Goal: Use online tool/utility: Utilize a website feature to perform a specific function

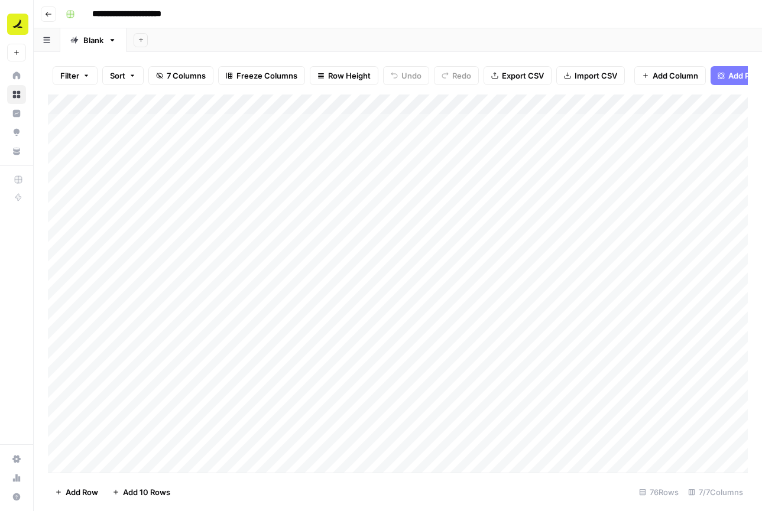
click at [50, 14] on icon "button" at bounding box center [48, 14] width 7 height 7
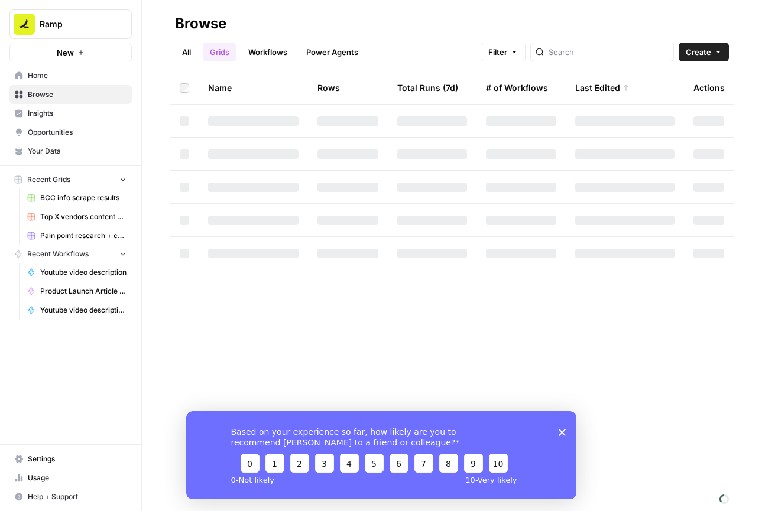
click at [60, 82] on link "Home" at bounding box center [70, 75] width 122 height 19
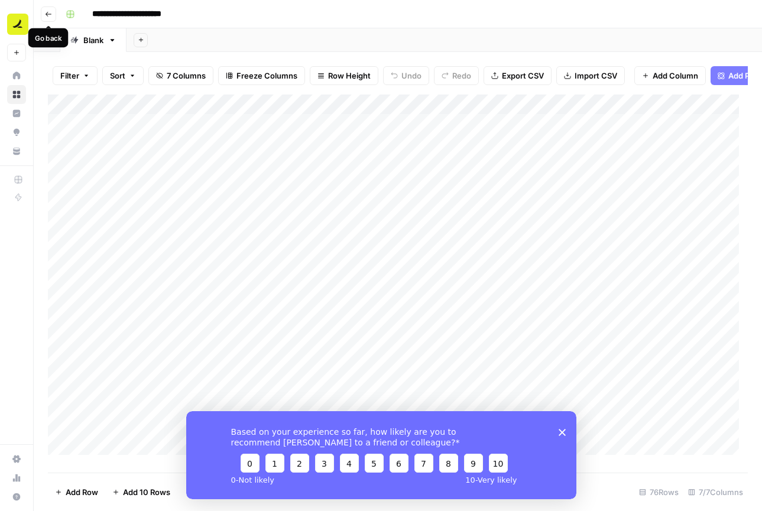
click at [46, 9] on button "Go back" at bounding box center [48, 14] width 15 height 15
click at [50, 18] on button "Go back" at bounding box center [48, 14] width 15 height 15
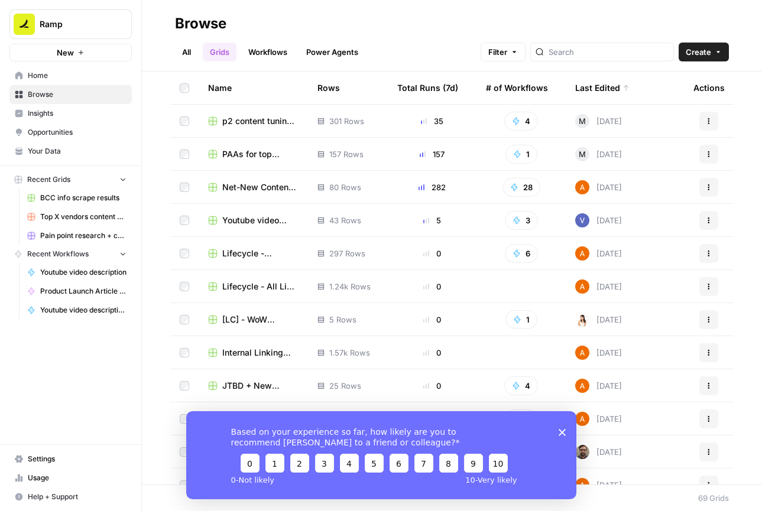
click at [63, 78] on span "Home" at bounding box center [77, 75] width 99 height 11
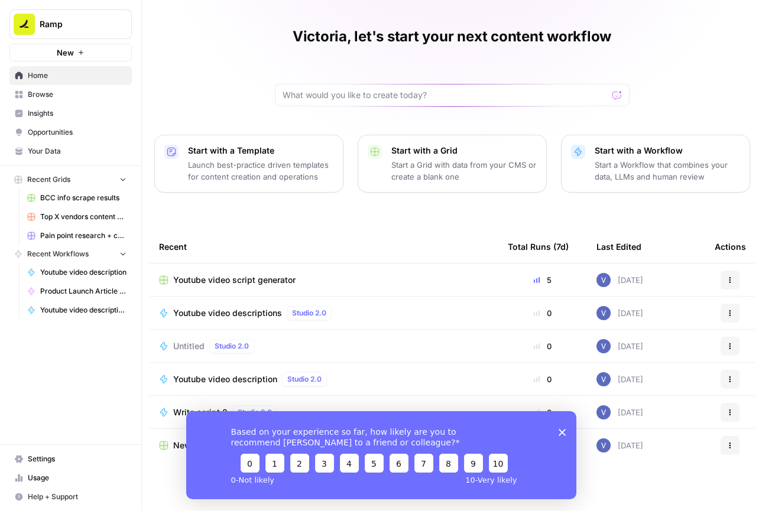
scroll to position [33, 0]
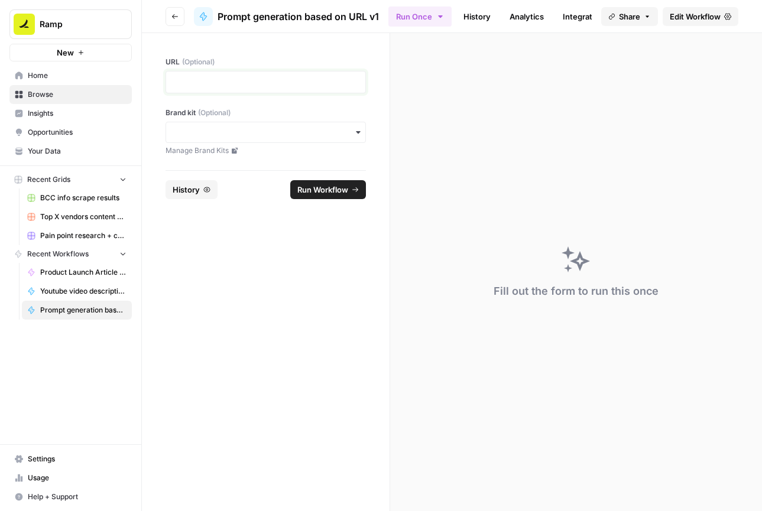
click at [238, 87] on p at bounding box center [265, 82] width 185 height 12
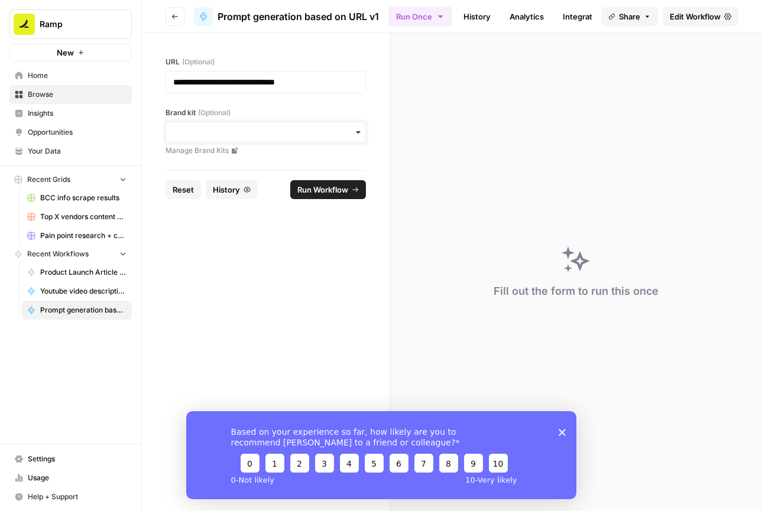
click at [244, 134] on input "Brand kit (Optional)" at bounding box center [265, 133] width 185 height 12
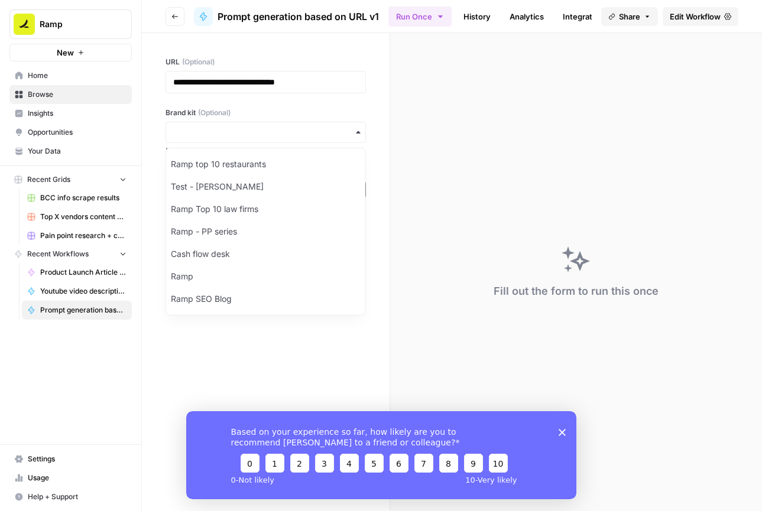
click at [252, 112] on label "Brand kit (Optional)" at bounding box center [266, 113] width 200 height 11
click at [252, 127] on input "Brand kit (Optional)" at bounding box center [265, 133] width 185 height 12
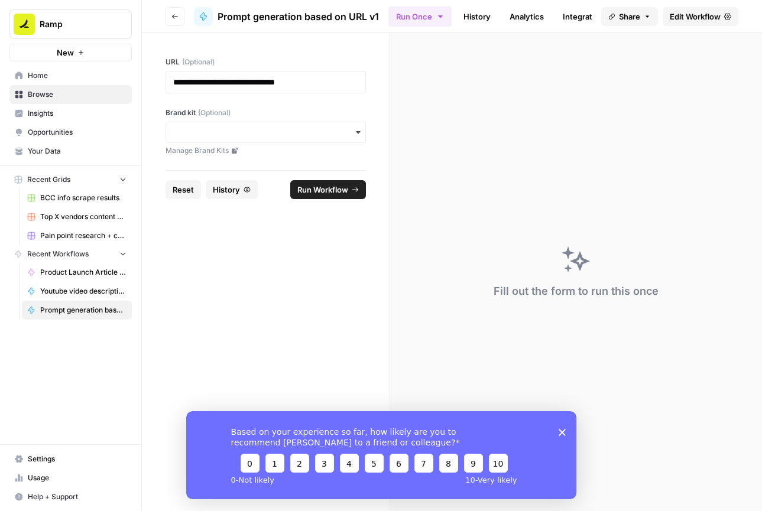
click at [316, 183] on button "Run Workflow" at bounding box center [328, 189] width 76 height 19
click at [564, 429] on polygon "Close survey" at bounding box center [561, 432] width 7 height 7
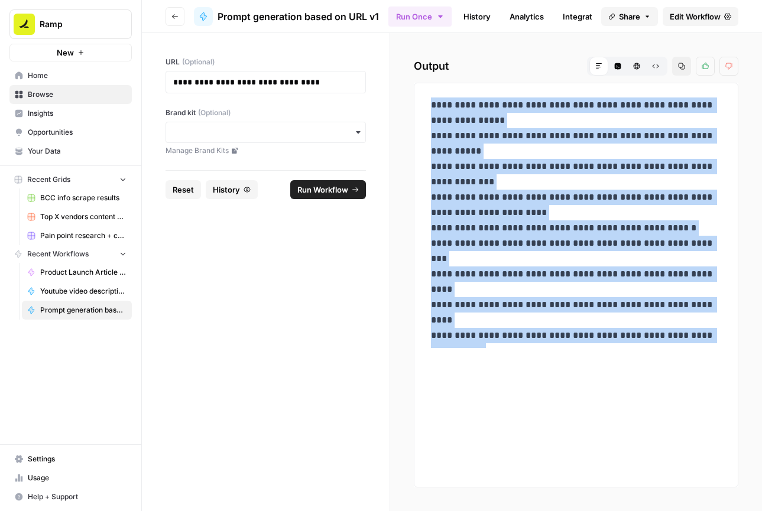
drag, startPoint x: 432, startPoint y: 104, endPoint x: 505, endPoint y: 362, distance: 268.0
click at [505, 362] on div "**********" at bounding box center [576, 285] width 325 height 405
